Goal: Task Accomplishment & Management: Use online tool/utility

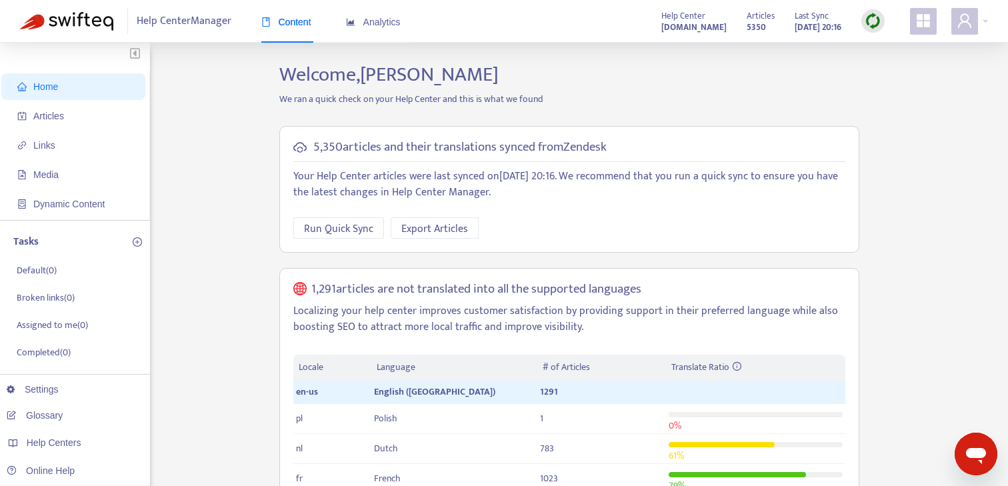
click at [870, 25] on img at bounding box center [873, 21] width 17 height 17
click at [905, 67] on link "Full Sync" at bounding box center [896, 69] width 48 height 15
